Goal: Check status: Check status

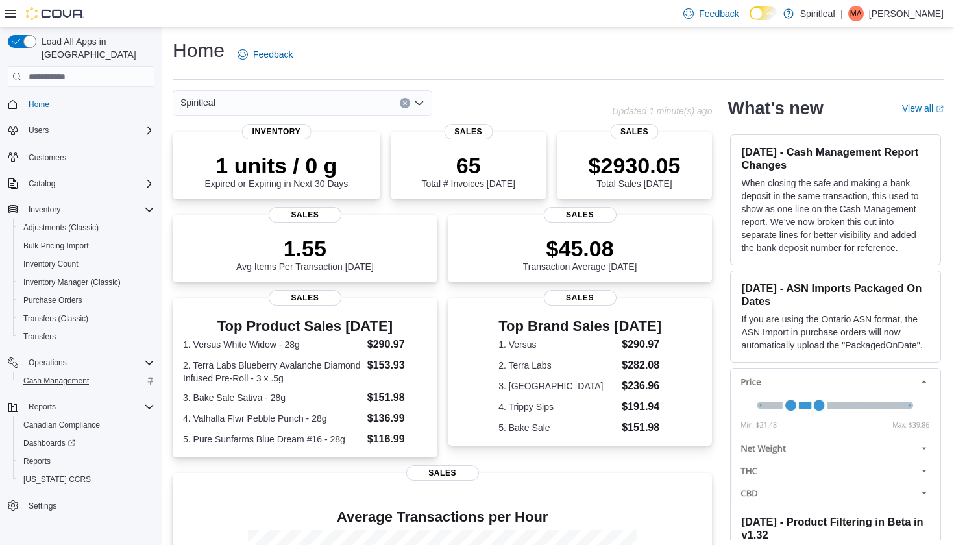
click at [58, 376] on span "Cash Management" at bounding box center [56, 381] width 66 height 10
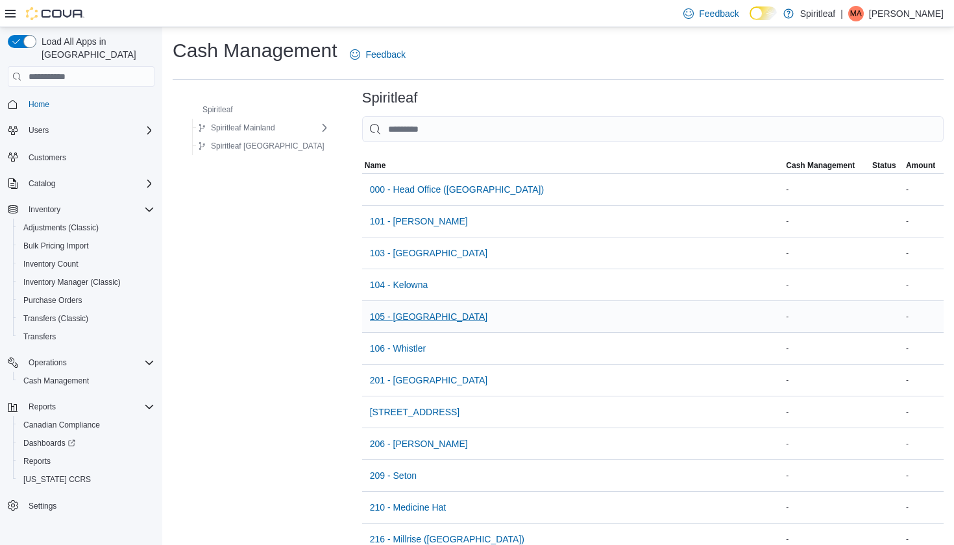
click at [399, 321] on span "105 - [GEOGRAPHIC_DATA]" at bounding box center [429, 316] width 118 height 13
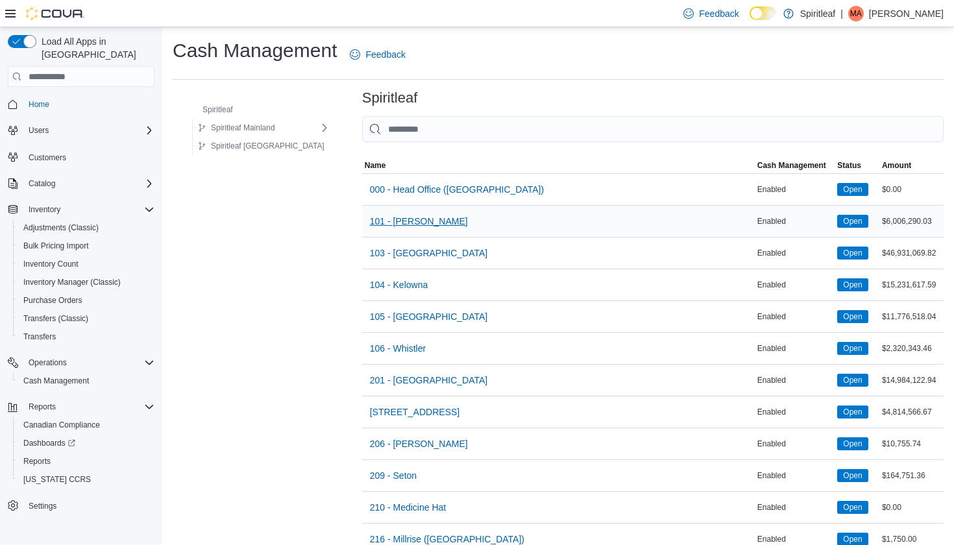
click at [387, 223] on span "101 - [PERSON_NAME]" at bounding box center [419, 221] width 98 height 13
click at [400, 317] on span "105 - [GEOGRAPHIC_DATA]" at bounding box center [429, 316] width 118 height 13
click at [391, 287] on span "104 - Kelowna" at bounding box center [399, 284] width 58 height 13
